Goal: Communication & Community: Ask a question

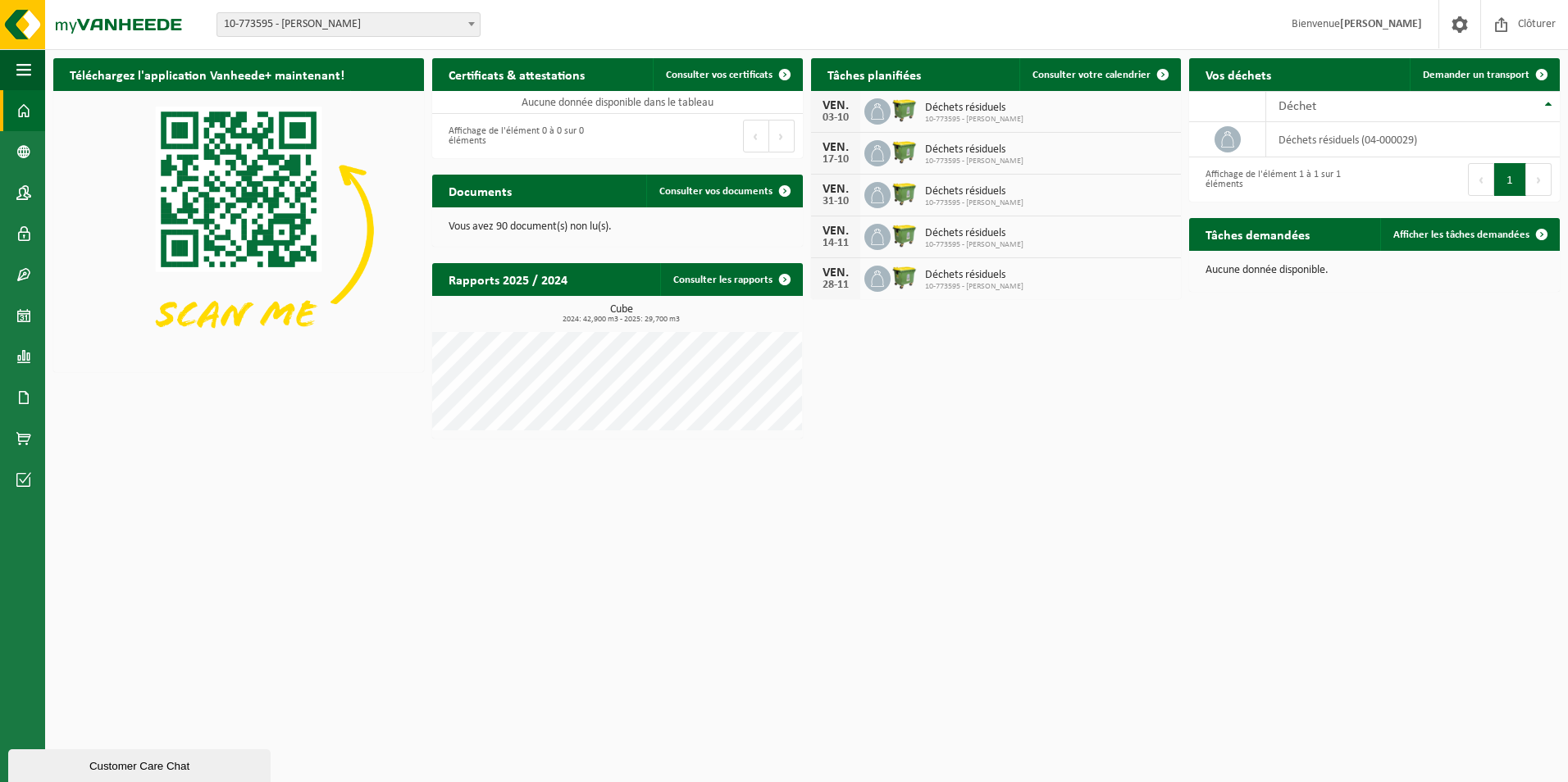
click at [112, 755] on button "Customer Care Chat" at bounding box center [138, 766] width 262 height 33
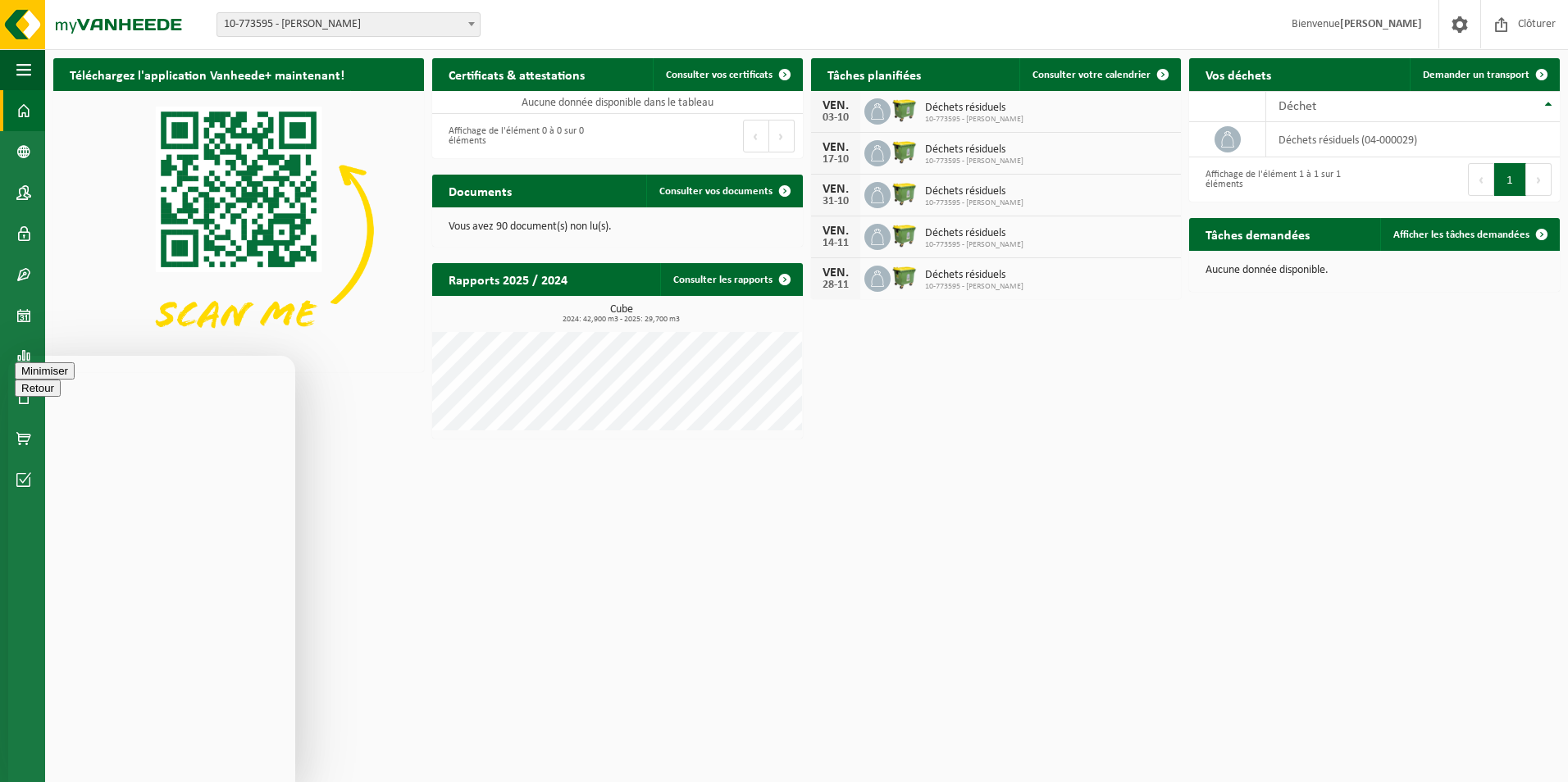
click at [36, 374] on button "Retour" at bounding box center [37, 371] width 46 height 18
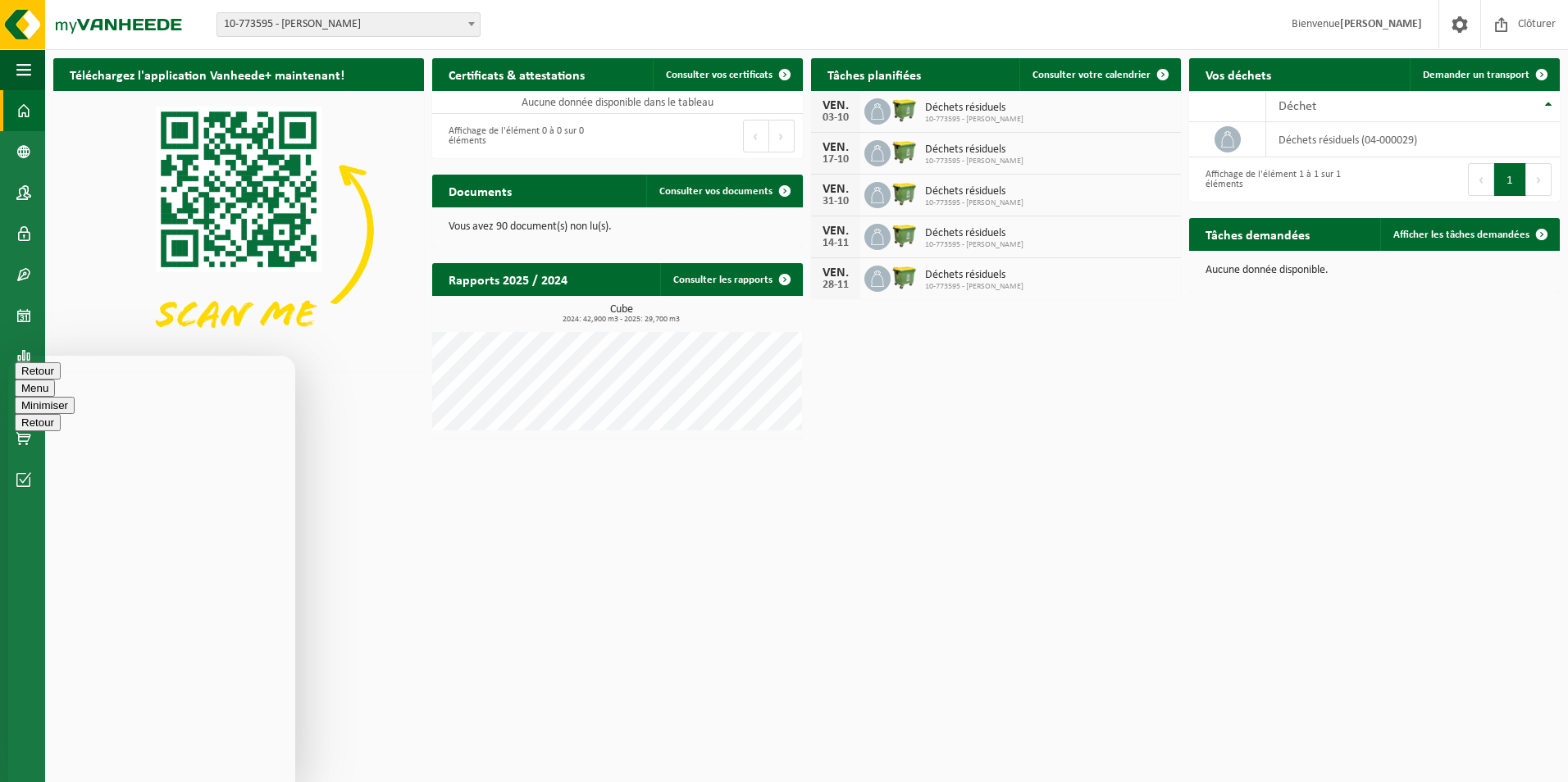
type textarea "J ai juste eu "bonjour" à votre réponse."
